Goal: Task Accomplishment & Management: Manage account settings

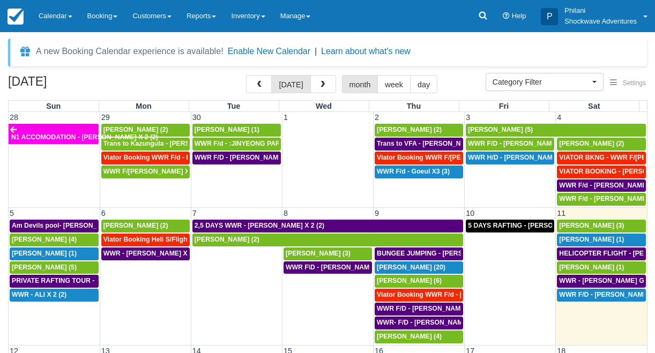
select select
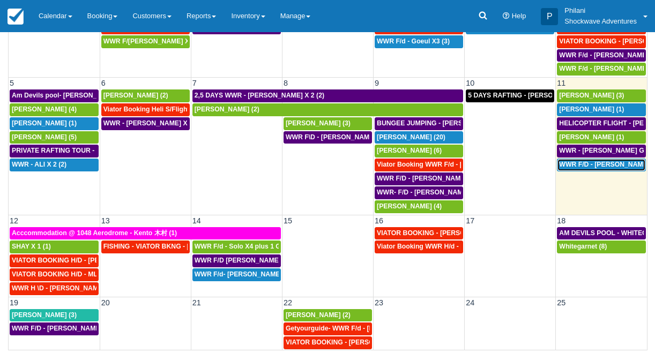
click at [584, 164] on span "WWR F/D - HELKE DORING X1 (1)" at bounding box center [614, 165] width 110 height 8
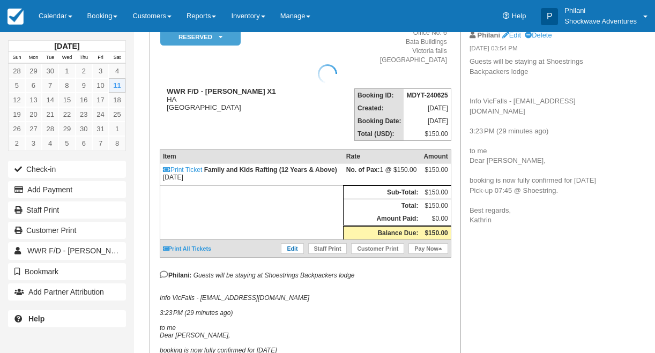
scroll to position [103, 0]
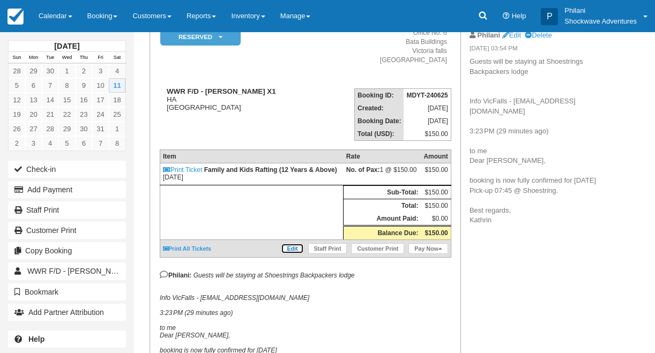
click at [289, 254] on link "Edit" at bounding box center [292, 248] width 23 height 11
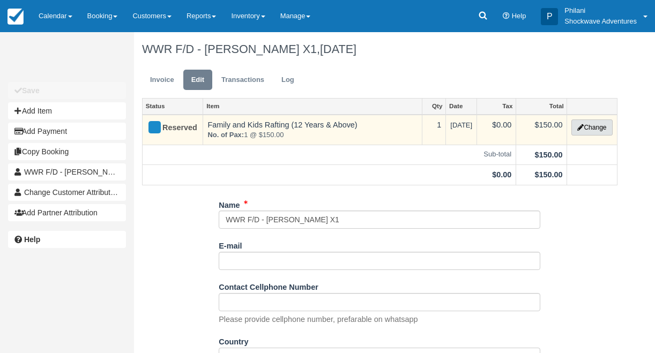
click at [601, 124] on button "Change" at bounding box center [592, 128] width 41 height 16
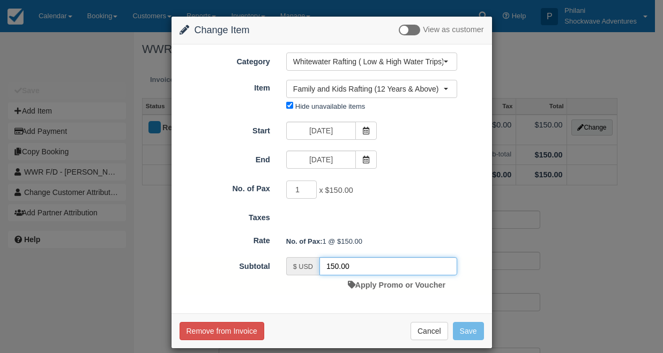
click at [335, 268] on input "150.00" at bounding box center [389, 266] width 138 height 18
type input "115.00"
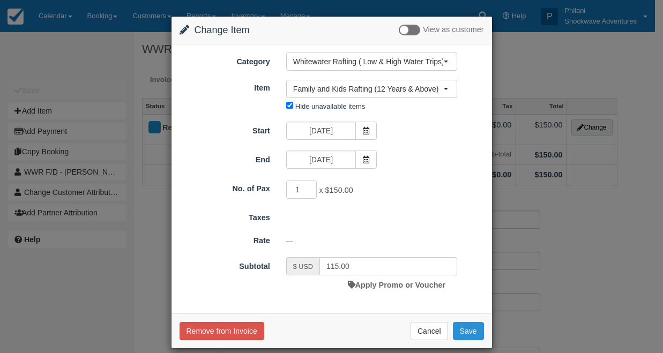
click at [454, 327] on button "Save" at bounding box center [468, 331] width 31 height 18
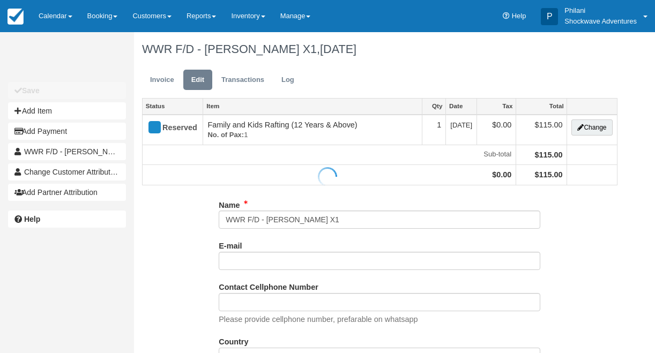
click at [163, 77] on div at bounding box center [327, 176] width 655 height 353
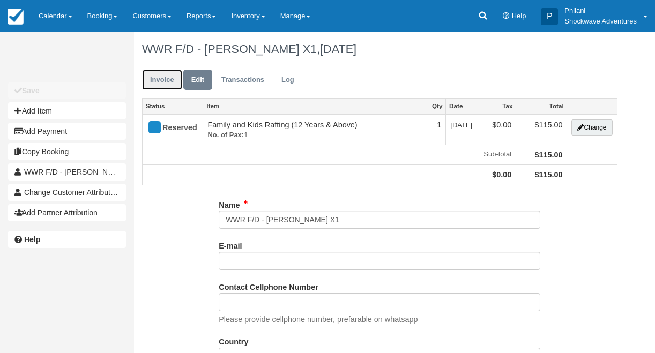
click at [160, 77] on link "Invoice" at bounding box center [162, 80] width 40 height 21
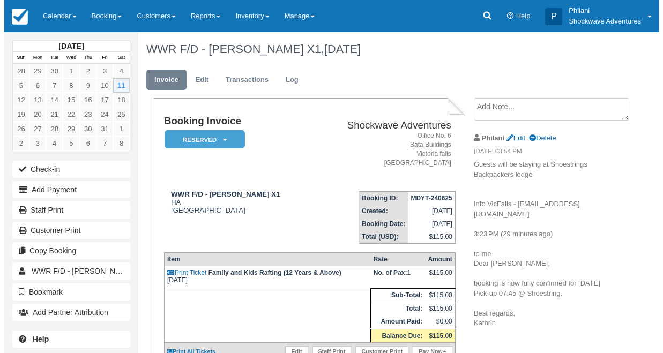
scroll to position [77, 0]
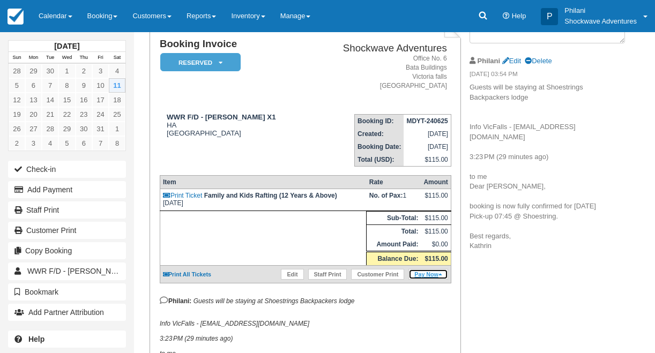
click at [437, 280] on link "Pay Now" at bounding box center [428, 274] width 39 height 11
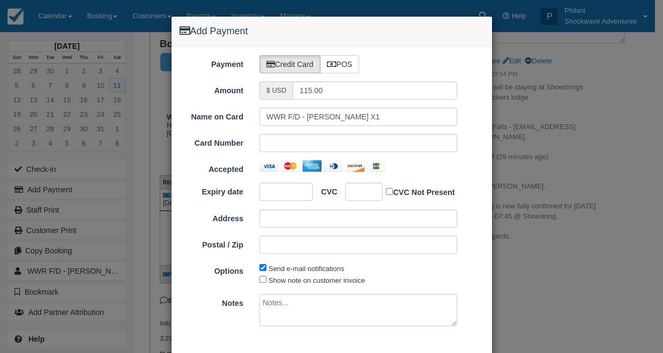
type input "[DATE]"
click at [346, 66] on label "POS" at bounding box center [340, 64] width 40 height 18
radio input "true"
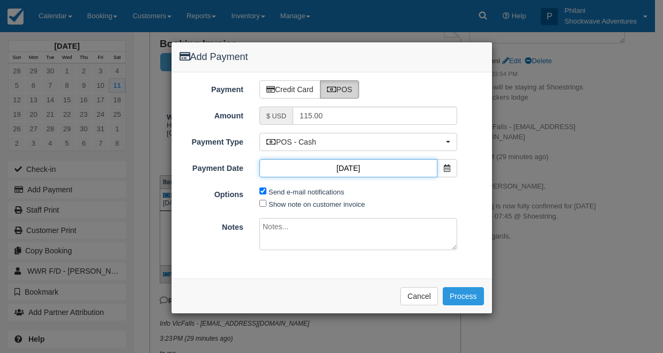
click at [265, 168] on input "[DATE]" at bounding box center [349, 168] width 178 height 18
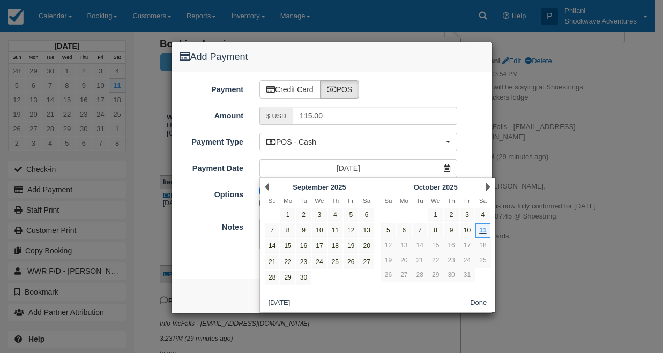
click at [258, 173] on div "[DATE]" at bounding box center [359, 168] width 214 height 18
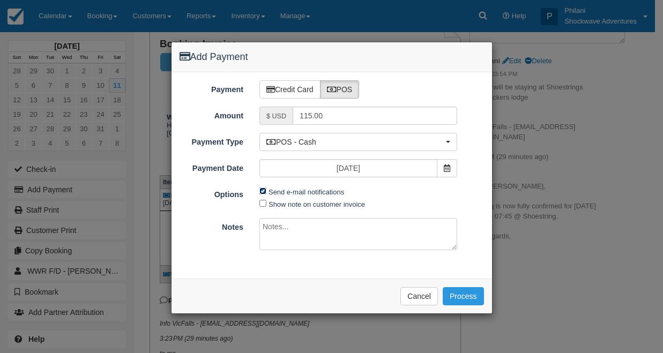
click at [262, 194] on input "Send e-mail notifications" at bounding box center [263, 191] width 7 height 7
checkbox input "false"
click at [326, 239] on textarea at bounding box center [359, 234] width 198 height 32
type textarea "S"
type textarea "P"
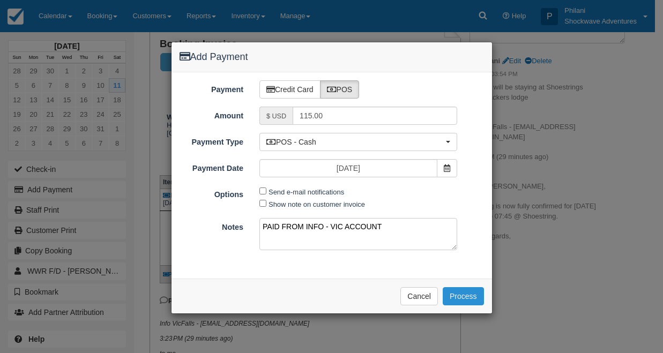
type textarea "PAID FROM INFO - VIC ACCOUNT"
click at [468, 296] on button "Process" at bounding box center [463, 296] width 41 height 18
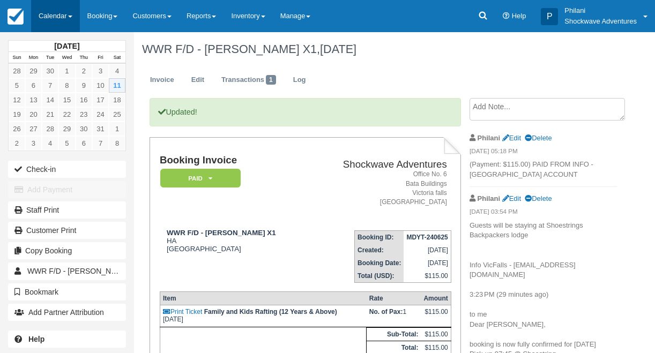
click at [56, 10] on link "Calendar" at bounding box center [55, 16] width 49 height 32
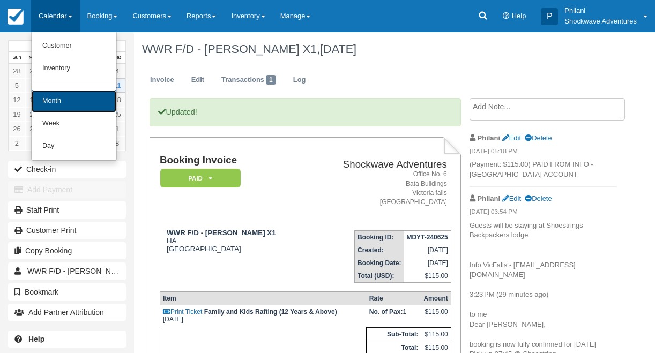
click at [77, 100] on link "Month" at bounding box center [74, 101] width 85 height 23
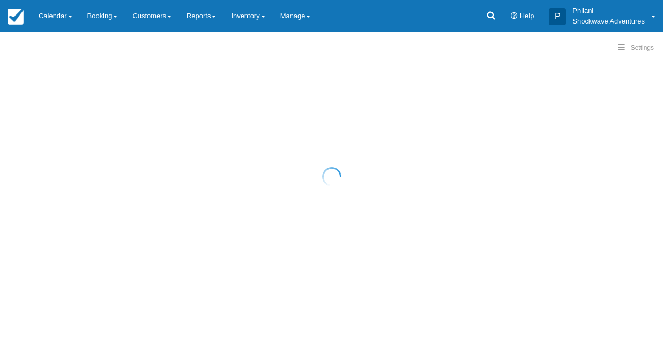
select select
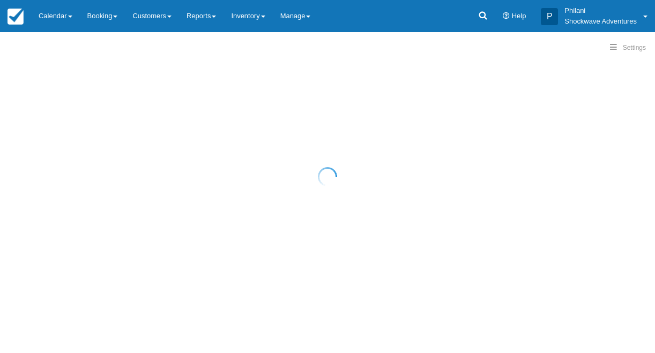
select select
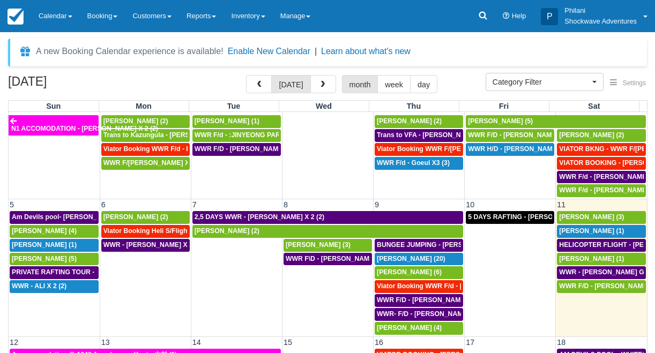
scroll to position [10, 0]
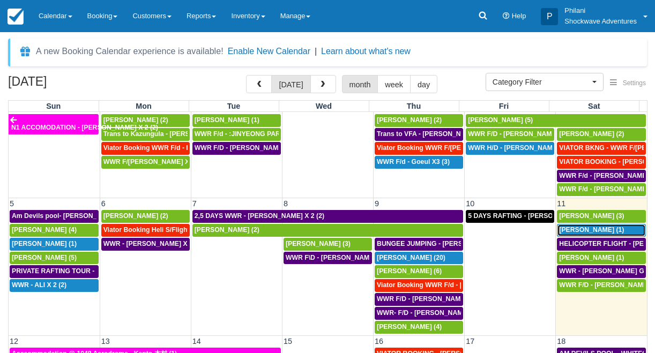
click at [579, 228] on span "Darko Spasovski (1)" at bounding box center [591, 230] width 65 height 8
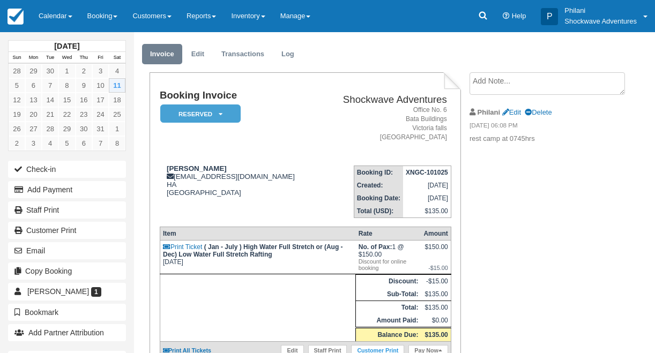
scroll to position [69, 0]
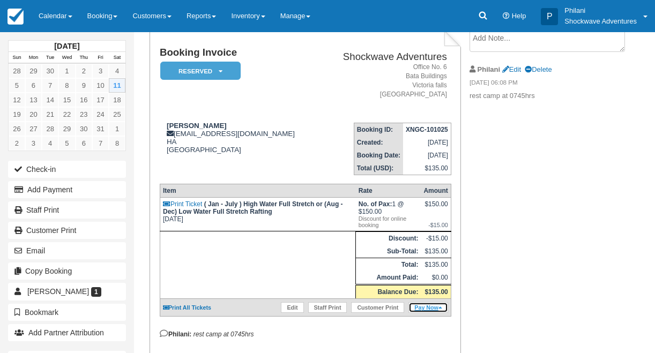
click at [431, 313] on link "Pay Now" at bounding box center [428, 307] width 39 height 11
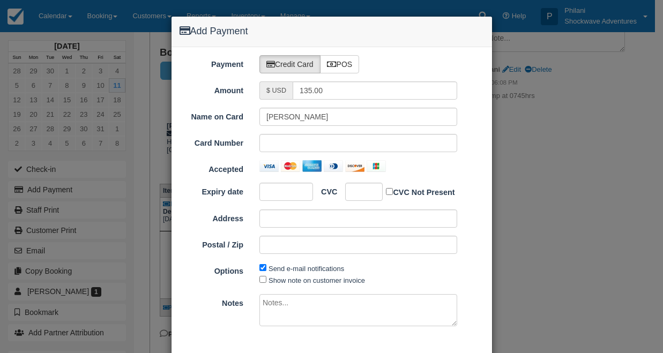
type input "10/11/25"
click at [358, 59] on label "POS" at bounding box center [340, 64] width 40 height 18
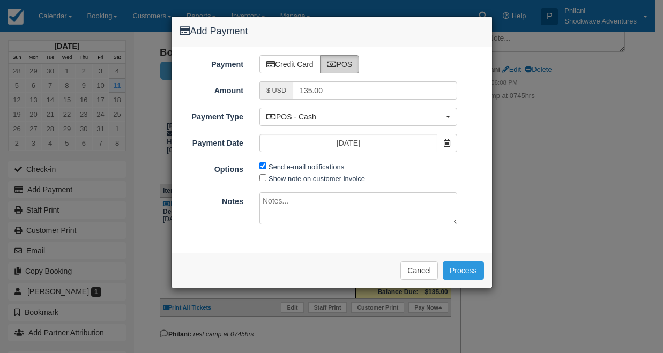
radio input "true"
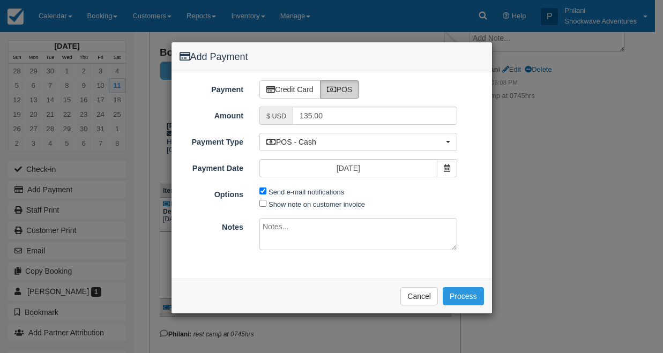
click at [267, 193] on span "Send e-mail notifications" at bounding box center [305, 192] width 90 height 12
click at [263, 193] on input "Send e-mail notifications" at bounding box center [263, 191] width 7 height 7
checkbox input "false"
click at [339, 237] on textarea at bounding box center [359, 234] width 198 height 32
type textarea "b"
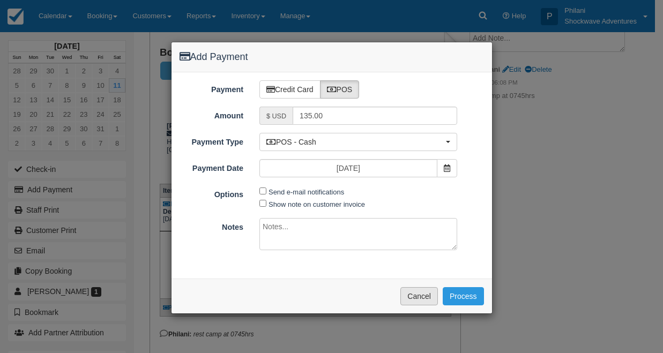
click at [432, 294] on button "Cancel" at bounding box center [420, 296] width 38 height 18
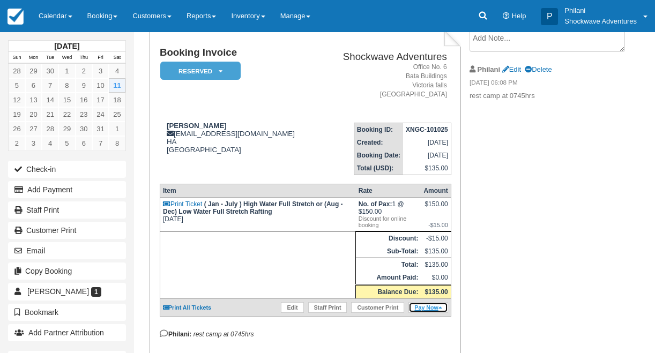
click at [433, 313] on link "Pay Now" at bounding box center [428, 307] width 39 height 11
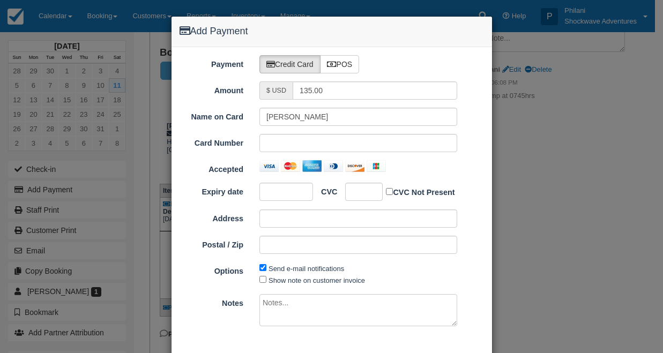
click at [566, 182] on div "Add Payment Payment Credit Card POS Amount $ USD 135.00 Name on Card Darko Spas…" at bounding box center [331, 176] width 663 height 353
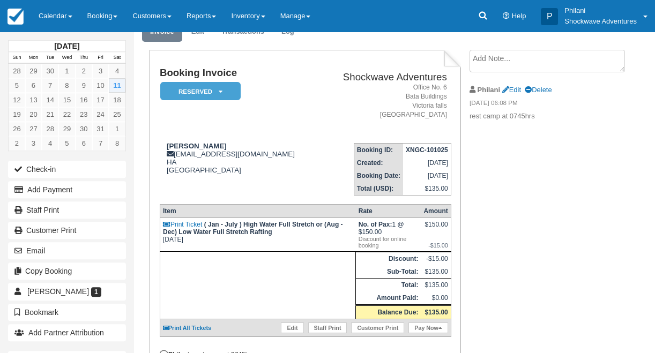
scroll to position [26, 0]
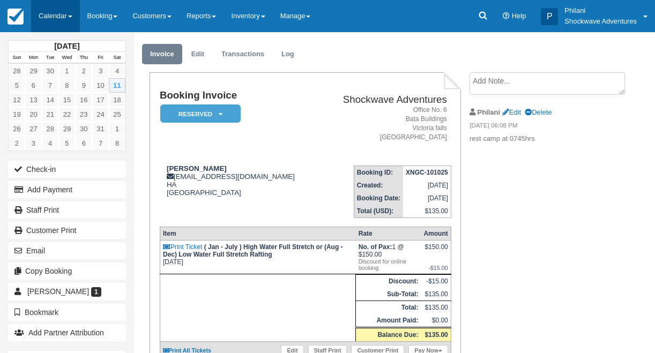
click at [44, 14] on link "Calendar" at bounding box center [55, 16] width 49 height 32
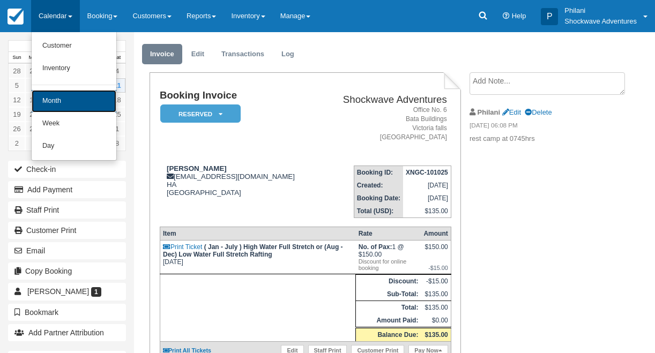
click at [80, 97] on link "Month" at bounding box center [74, 101] width 85 height 23
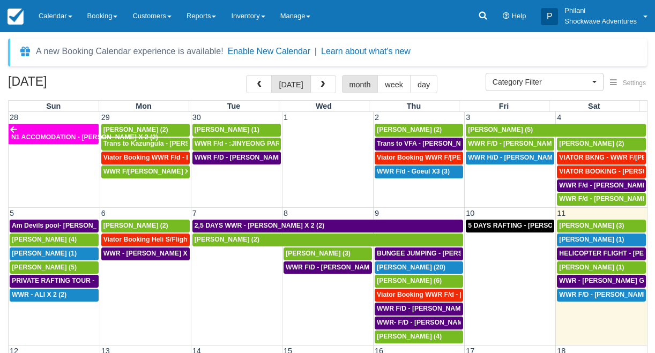
select select
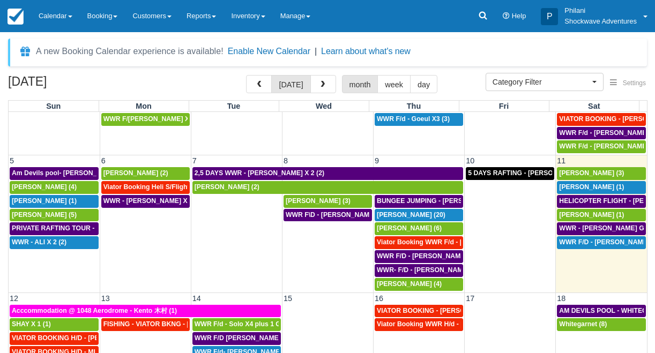
scroll to position [101, 0]
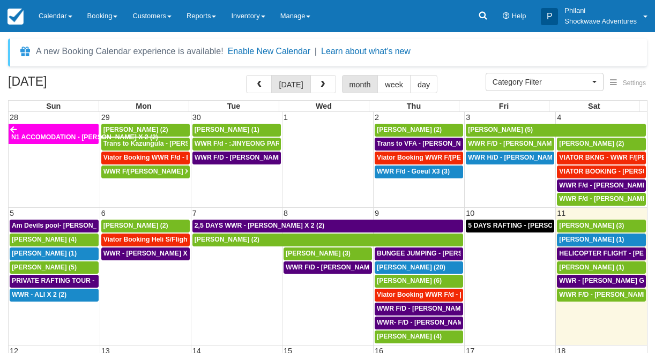
select select
click at [565, 243] on span "Darko Spasovski (1)" at bounding box center [591, 240] width 65 height 8
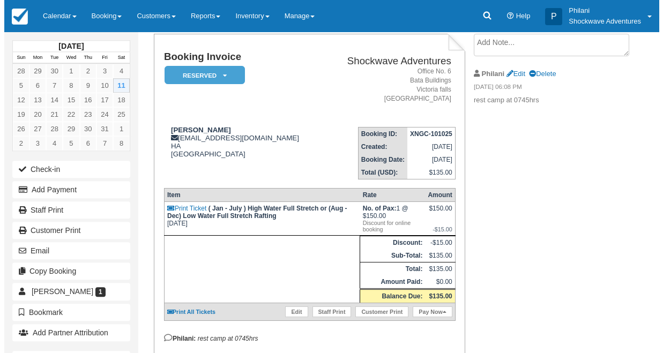
scroll to position [77, 0]
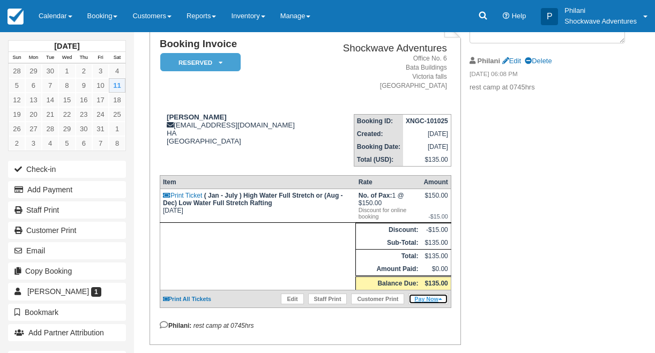
click at [438, 305] on link "Pay Now" at bounding box center [428, 299] width 39 height 11
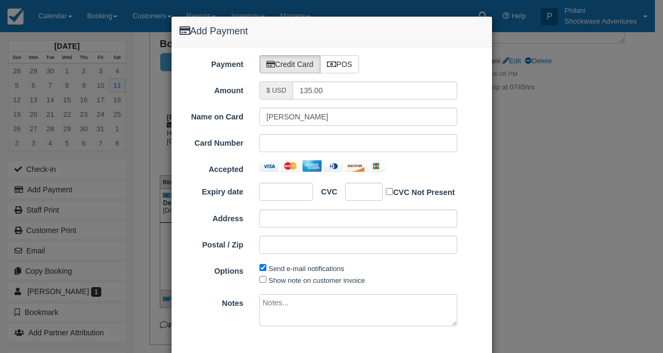
type input "10/11/25"
click at [348, 65] on label "POS" at bounding box center [340, 64] width 40 height 18
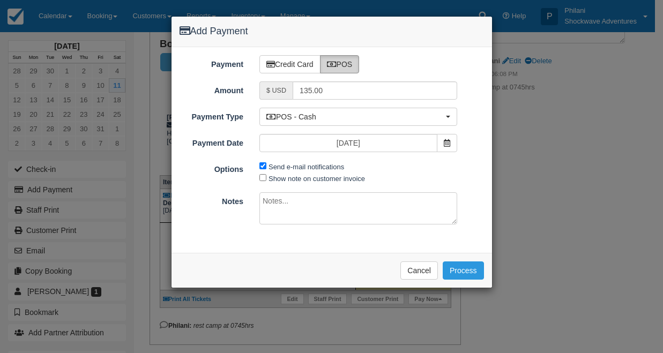
radio input "true"
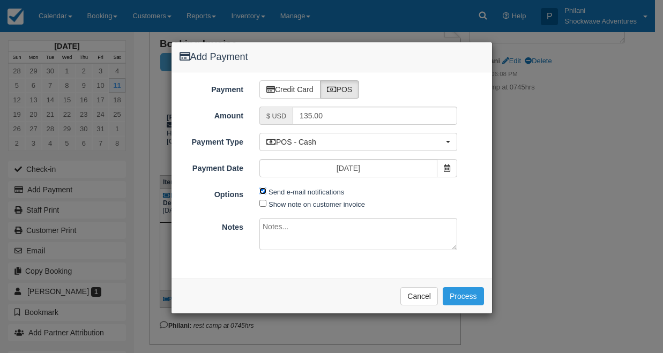
click at [264, 192] on input "Send e-mail notifications" at bounding box center [263, 191] width 7 height 7
checkbox input "false"
click at [342, 231] on textarea at bounding box center [359, 234] width 198 height 32
type textarea "paid on cbz machine"
click at [474, 291] on button "Process" at bounding box center [463, 296] width 41 height 18
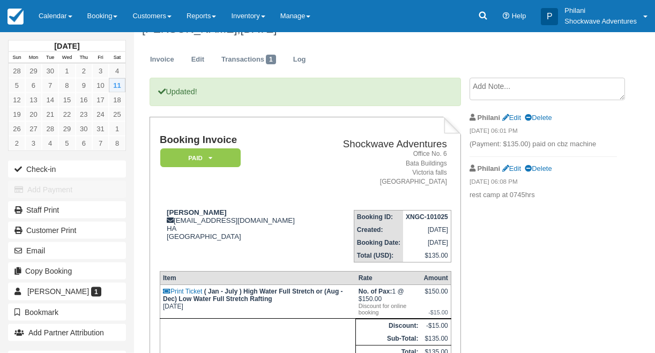
scroll to position [19, 0]
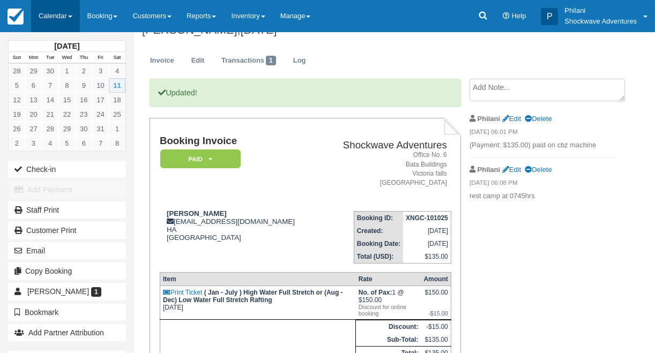
click at [71, 10] on link "Calendar" at bounding box center [55, 16] width 49 height 32
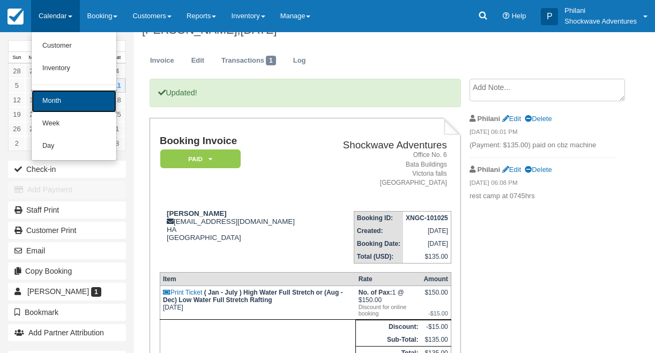
click at [77, 95] on link "Month" at bounding box center [74, 101] width 85 height 23
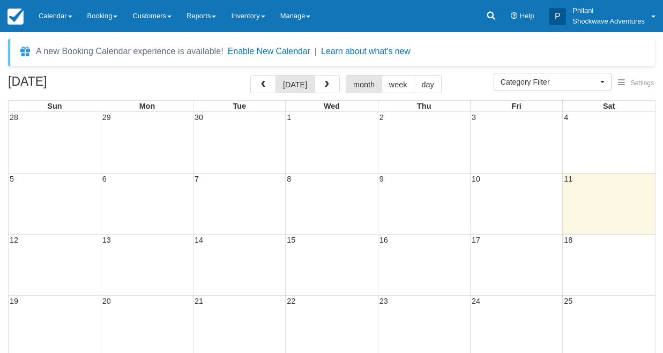
select select
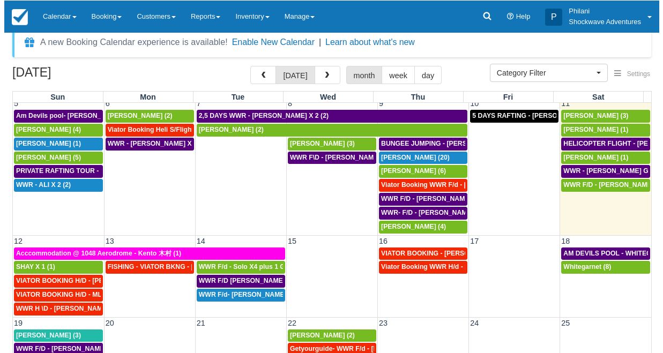
scroll to position [17, 0]
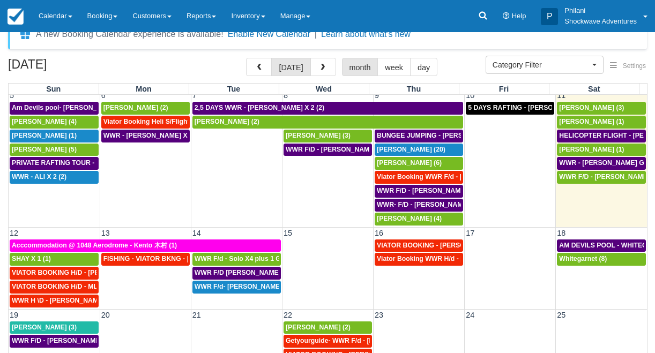
click at [55, 235] on td "12" at bounding box center [54, 232] width 91 height 11
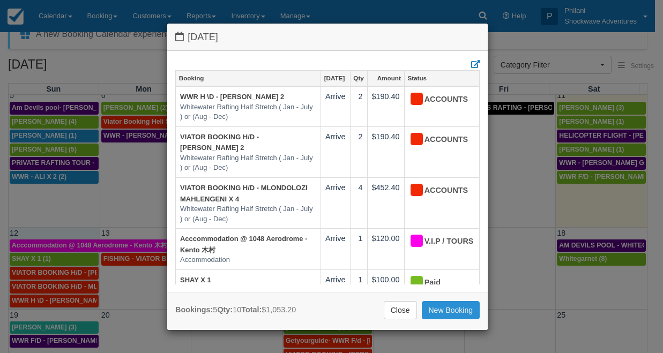
click at [447, 308] on link "New Booking" at bounding box center [451, 310] width 58 height 18
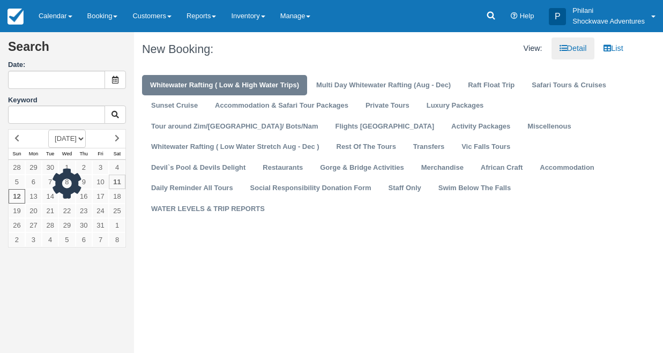
type input "[DATE]"
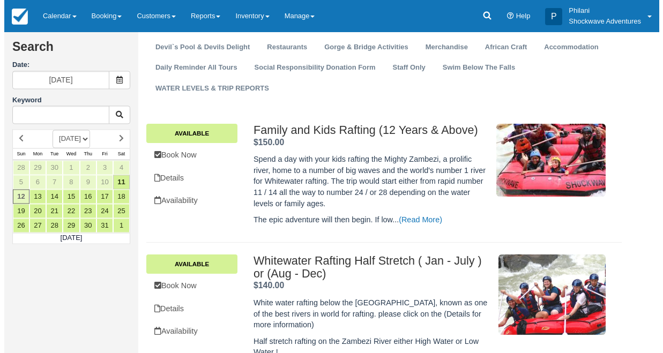
scroll to position [180, 0]
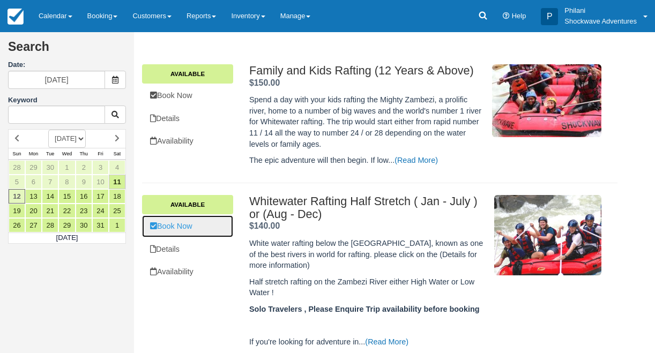
click at [213, 234] on link "Book Now" at bounding box center [187, 227] width 91 height 22
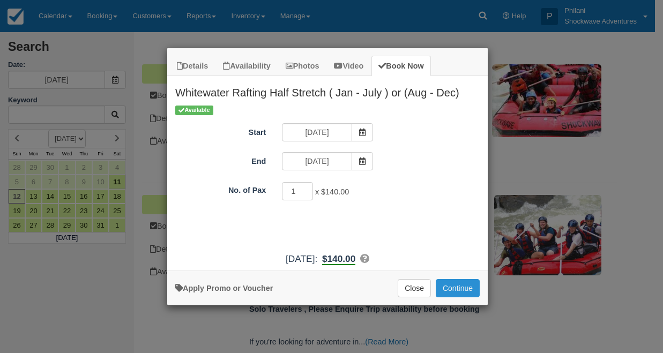
click at [457, 285] on button "Continue" at bounding box center [458, 288] width 44 height 18
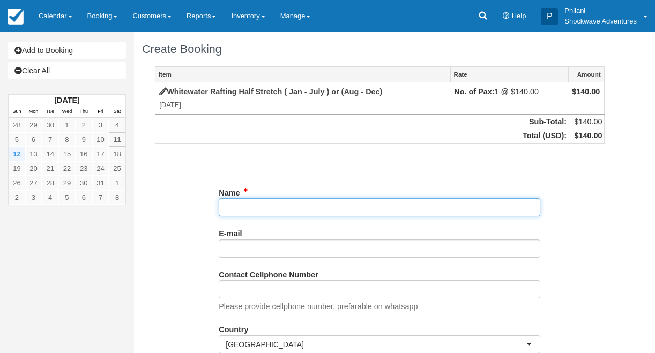
click at [264, 211] on input "Name" at bounding box center [380, 207] width 322 height 18
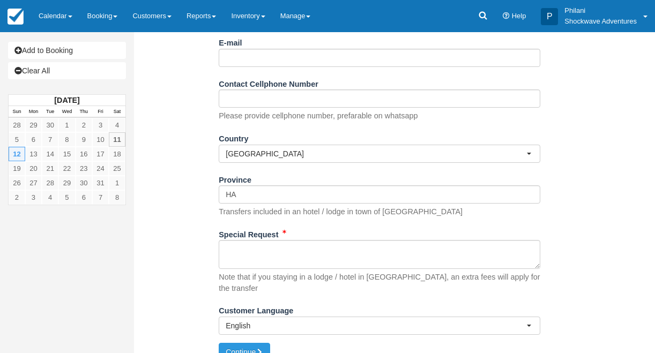
scroll to position [201, 0]
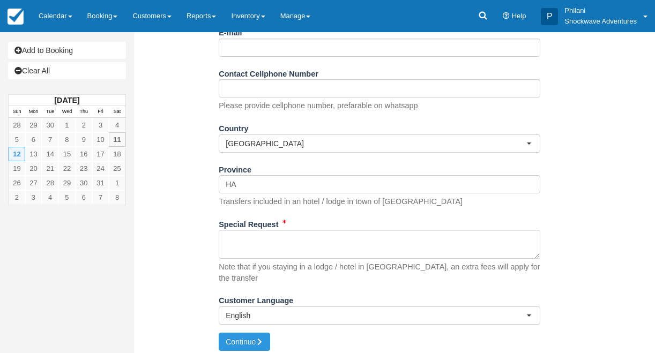
type input "WWR - DHIREG SHAH X 1"
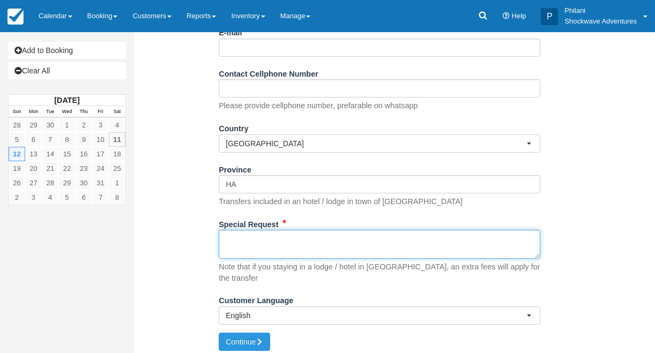
click at [268, 259] on textarea "Special Request" at bounding box center [380, 244] width 322 height 29
type textarea "VICFALLS HOTEL 0810HRS"
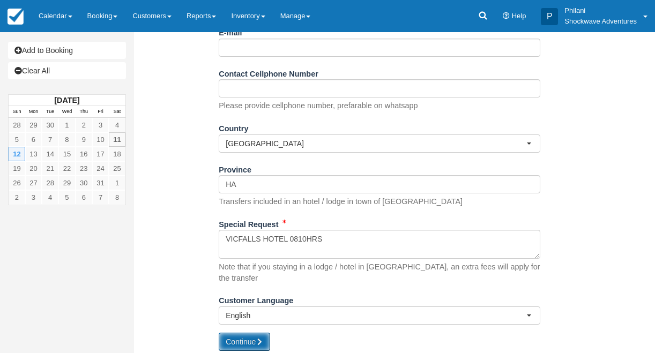
click at [267, 340] on button "Continue" at bounding box center [244, 342] width 51 height 18
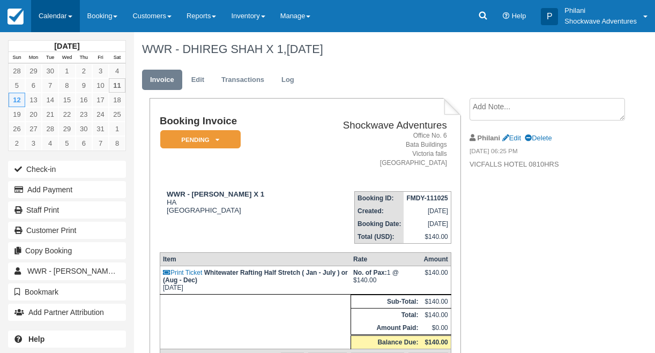
click at [67, 17] on link "Calendar" at bounding box center [55, 16] width 49 height 32
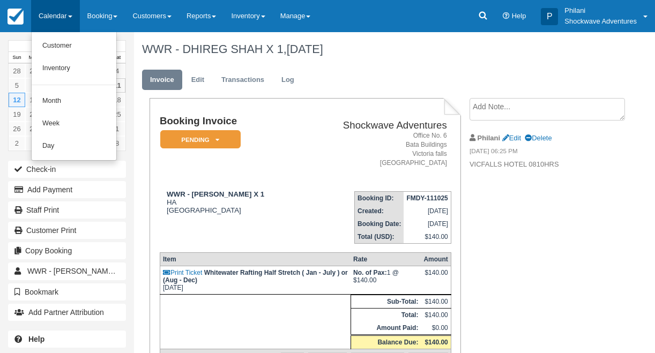
click at [67, 17] on link "Calendar" at bounding box center [55, 16] width 49 height 32
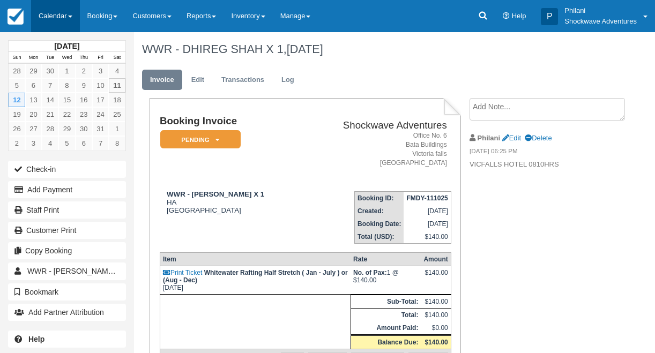
click at [52, 19] on link "Calendar" at bounding box center [55, 16] width 49 height 32
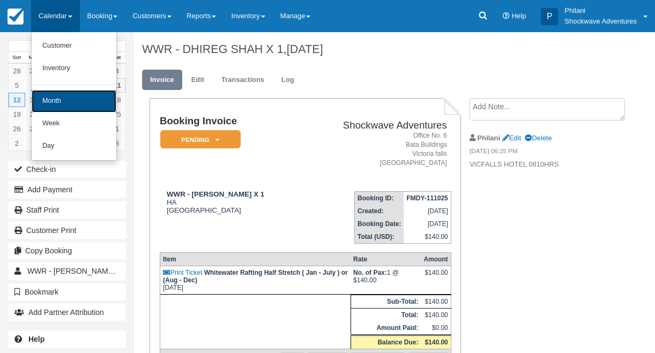
click at [63, 98] on link "Month" at bounding box center [74, 101] width 85 height 23
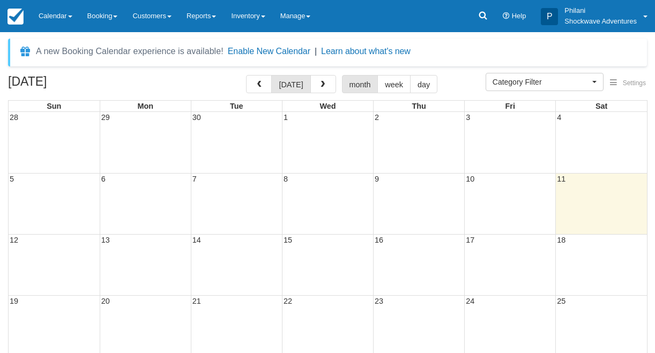
select select
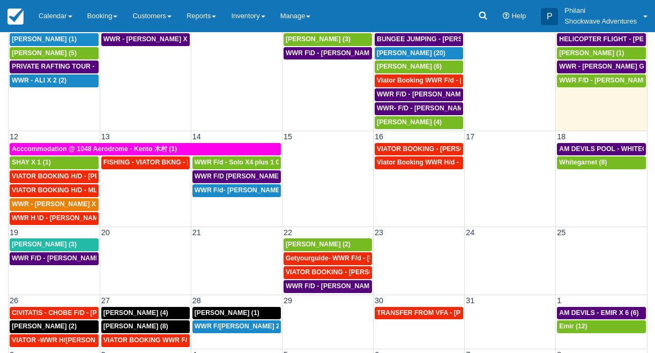
scroll to position [130, 0]
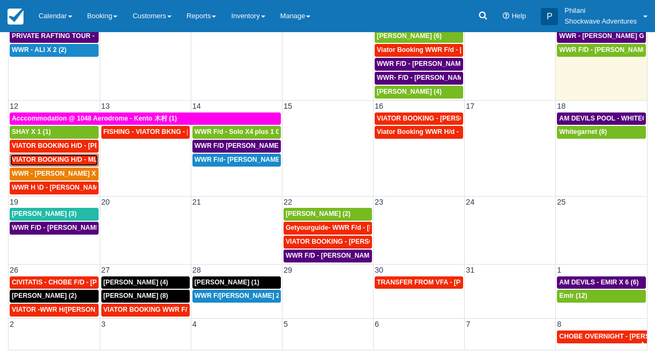
click at [70, 164] on span "VIATOR BOOKING H/D - MLONDOLOZI MAHLENGENI X 4 (4)" at bounding box center [106, 160] width 188 height 8
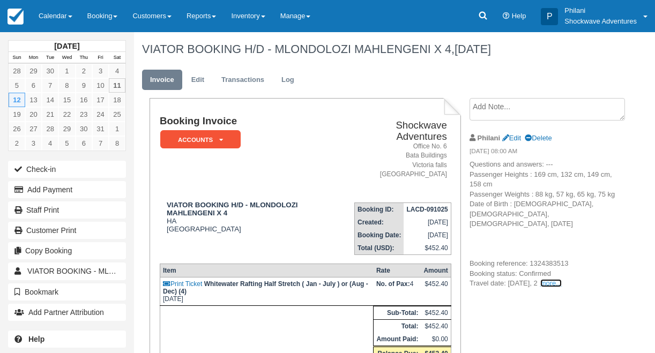
click at [560, 279] on link "more..." at bounding box center [551, 283] width 21 height 8
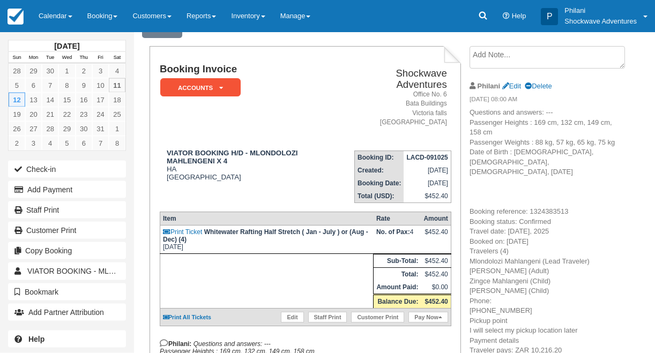
scroll to position [9, 0]
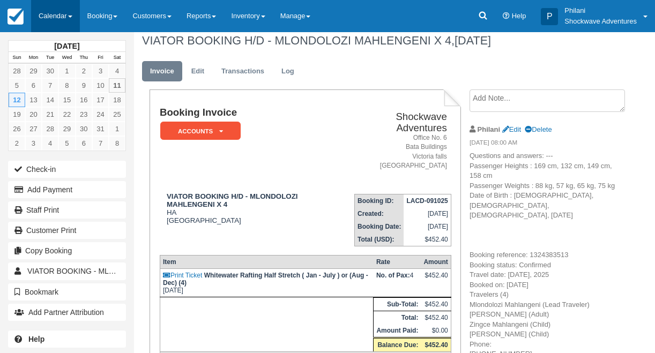
click at [63, 11] on link "Calendar" at bounding box center [55, 16] width 49 height 32
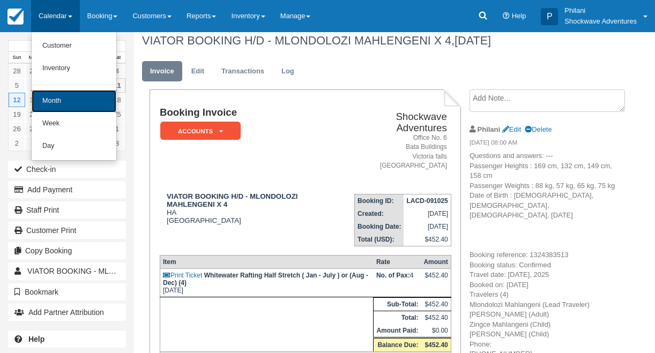
click at [86, 108] on link "Month" at bounding box center [74, 101] width 85 height 23
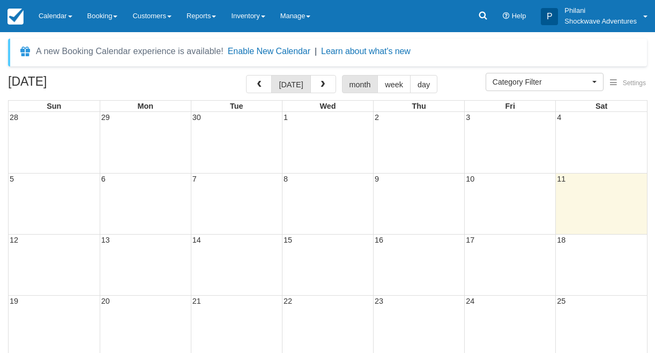
select select
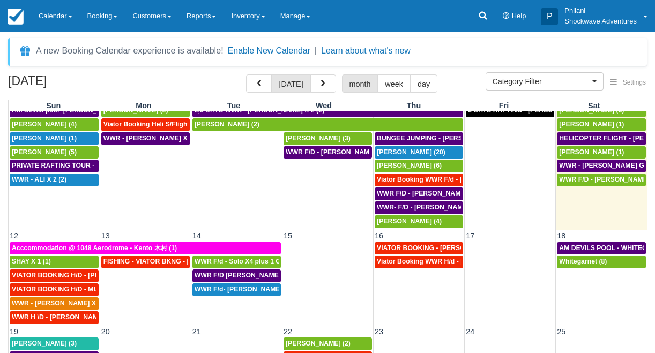
scroll to position [130, 0]
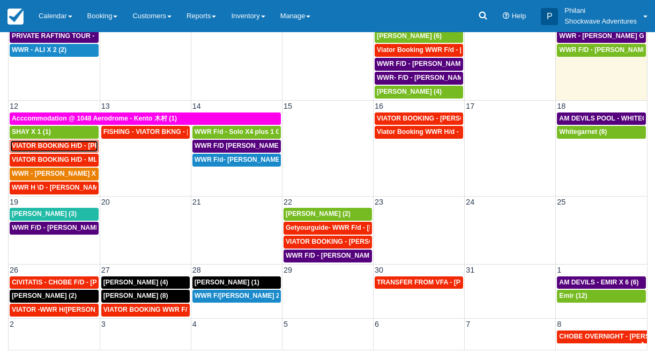
click at [88, 149] on span "VIATOR BOOKING H/D - [PERSON_NAME] 2 (2)" at bounding box center [85, 146] width 146 height 8
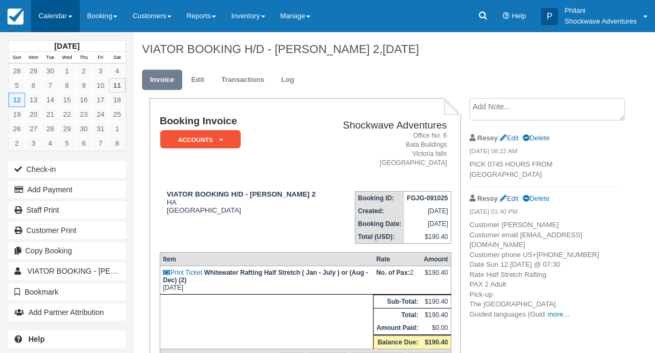
click at [57, 19] on link "Calendar" at bounding box center [55, 16] width 49 height 32
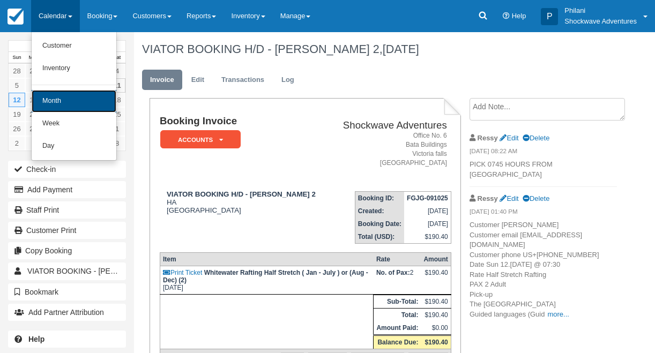
click at [69, 101] on link "Month" at bounding box center [74, 101] width 85 height 23
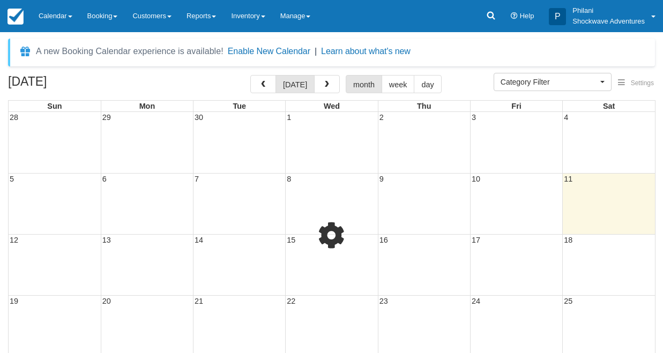
select select
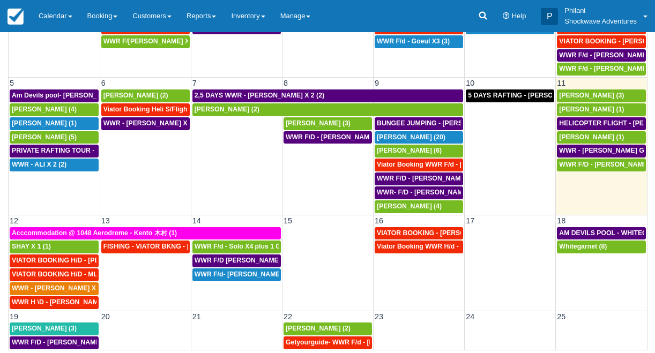
scroll to position [115, 0]
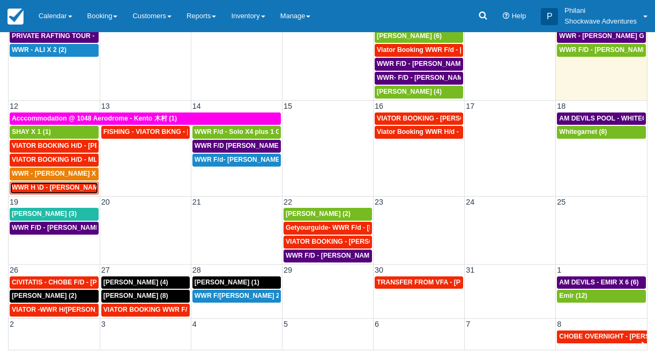
click at [83, 188] on span "WWR H \D - LEVI RAYMOND X 2 (2)" at bounding box center [66, 188] width 108 height 8
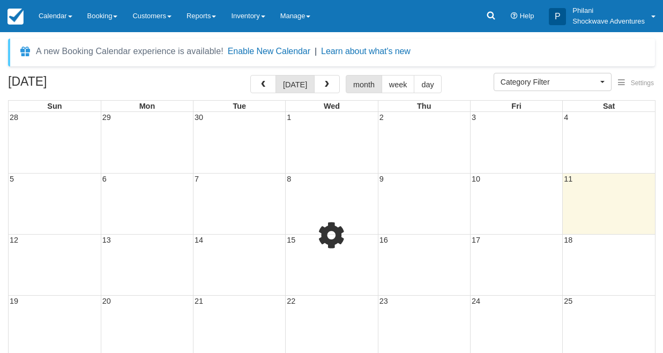
select select
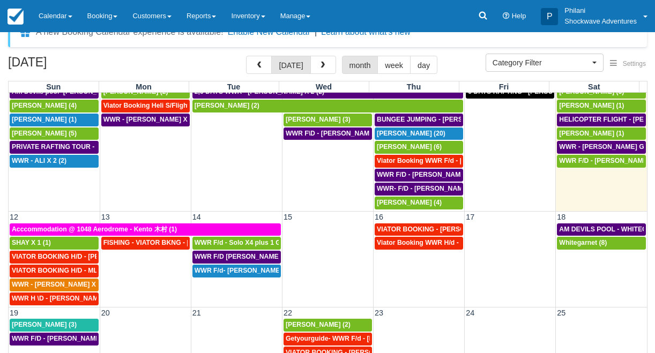
scroll to position [130, 0]
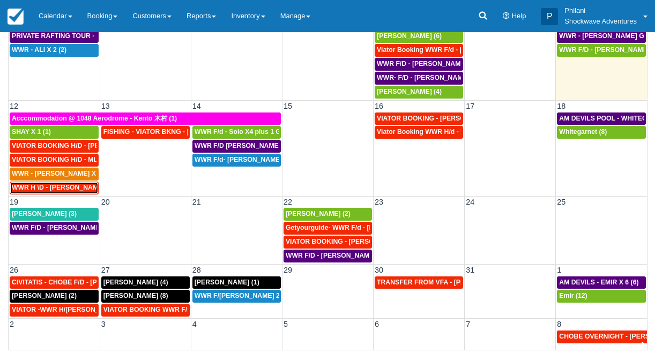
click at [86, 189] on span "WWR H \D - LEVI RAYMOND X 2 (2)" at bounding box center [66, 188] width 108 height 8
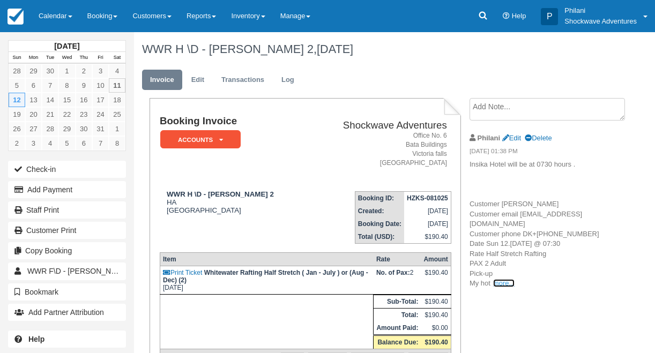
click at [505, 287] on link "more..." at bounding box center [503, 283] width 21 height 8
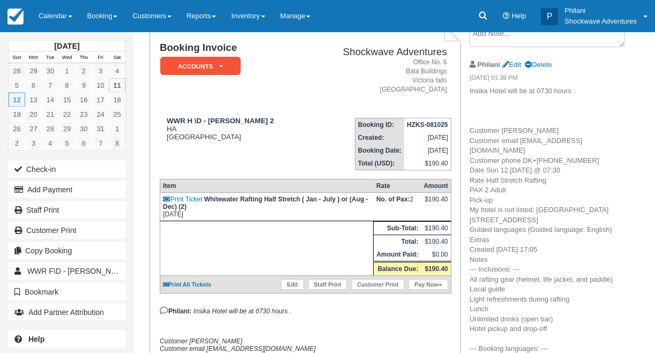
scroll to position [137, 0]
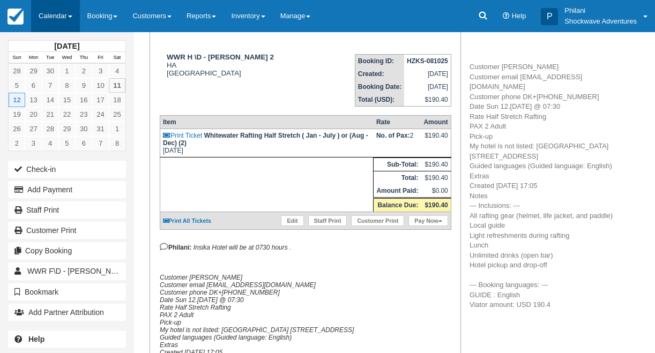
click at [68, 20] on link "Calendar" at bounding box center [55, 16] width 49 height 32
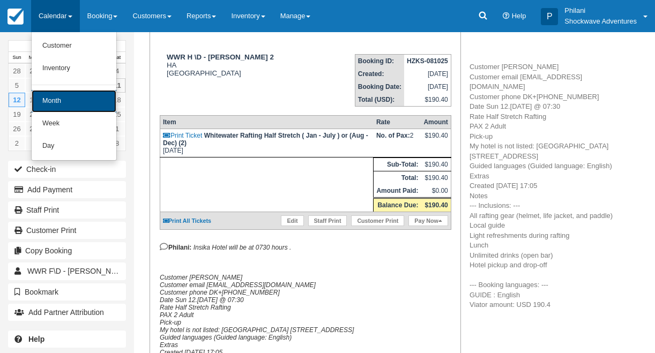
click at [51, 97] on link "Month" at bounding box center [74, 101] width 85 height 23
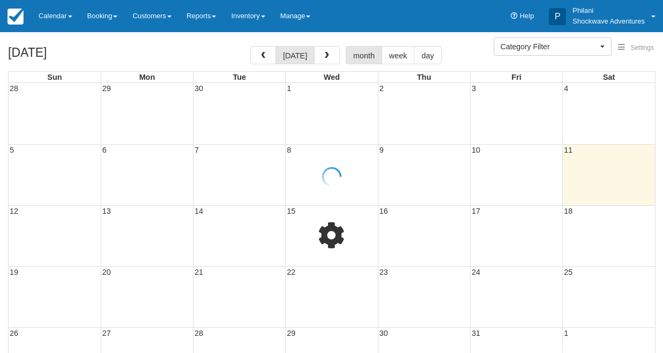
select select
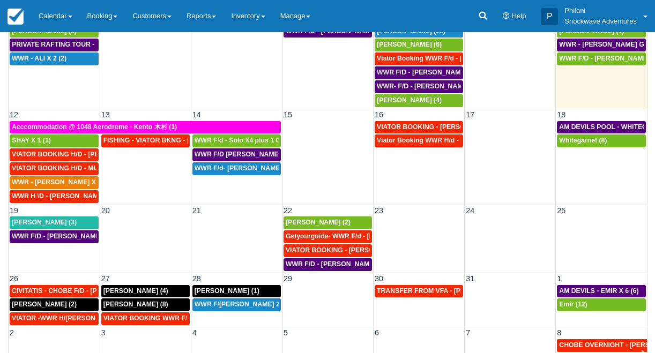
scroll to position [130, 0]
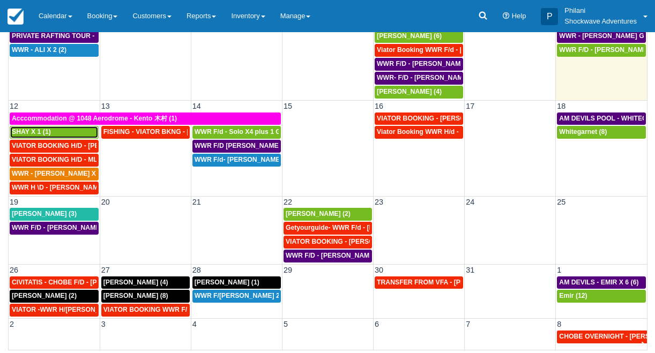
click at [57, 135] on div "SHAY X 1 (1)" at bounding box center [54, 132] width 85 height 9
